Goal: Check status: Check status

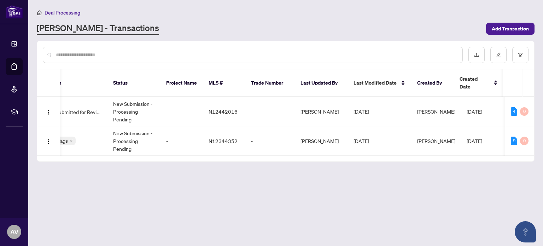
scroll to position [0, 196]
drag, startPoint x: 395, startPoint y: 147, endPoint x: 247, endPoint y: 192, distance: 154.7
click at [247, 192] on main "Deal Processing [PERSON_NAME] - Transactions Add Transaction Ticket Number Prop…" at bounding box center [285, 123] width 515 height 246
click at [114, 102] on td "New Submission - Processing Pending" at bounding box center [133, 111] width 53 height 29
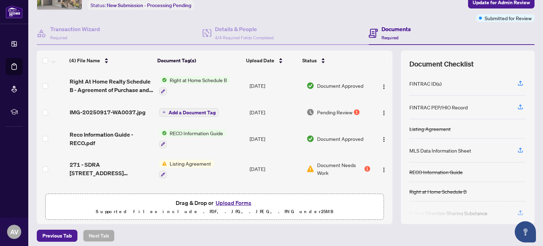
scroll to position [47, 0]
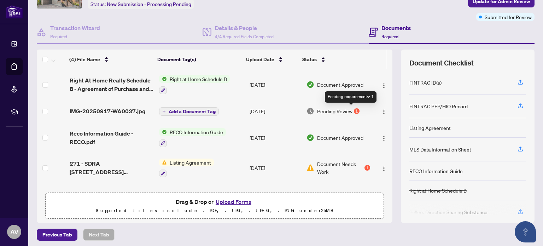
click at [354, 110] on div "1" at bounding box center [357, 111] width 6 height 6
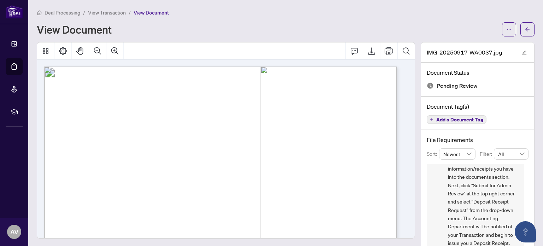
scroll to position [19, 0]
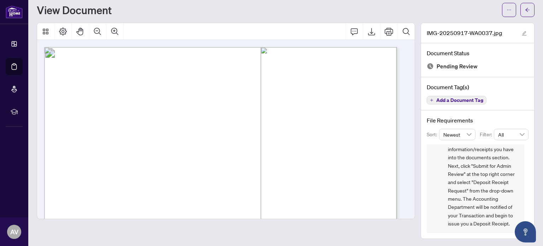
drag, startPoint x: 427, startPoint y: 209, endPoint x: 68, endPoint y: 98, distance: 376.1
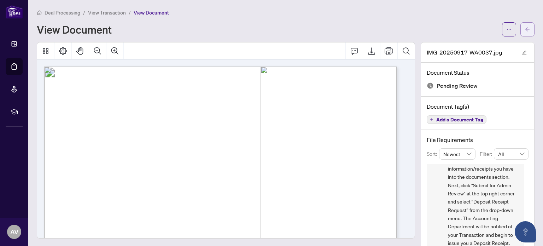
click at [525, 30] on icon "arrow-left" at bounding box center [527, 29] width 5 height 5
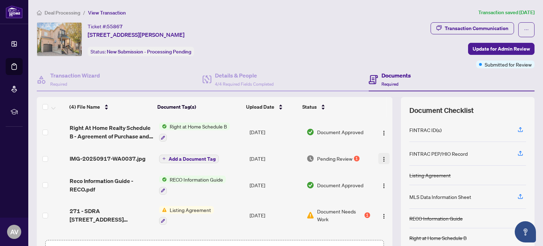
click at [381, 158] on img "button" at bounding box center [384, 159] width 6 height 6
click at [364, 170] on td "Document Approved" at bounding box center [338, 185] width 69 height 30
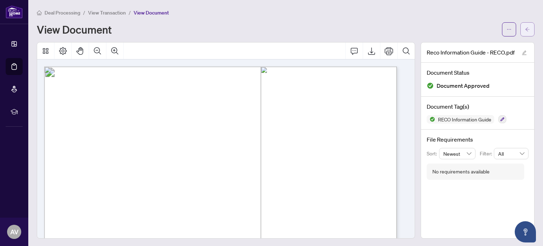
click at [525, 29] on icon "arrow-left" at bounding box center [527, 29] width 5 height 5
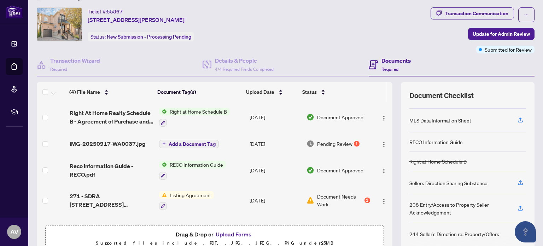
scroll to position [50, 0]
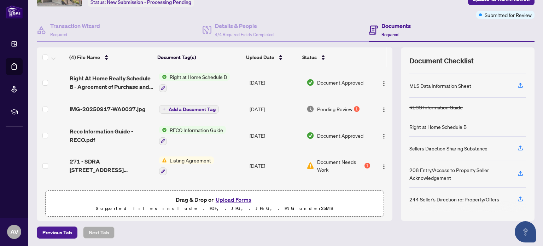
click at [193, 160] on span "Listing Agreement" at bounding box center [190, 160] width 47 height 8
click at [365, 164] on div "1" at bounding box center [368, 166] width 6 height 6
